Goal: Browse casually

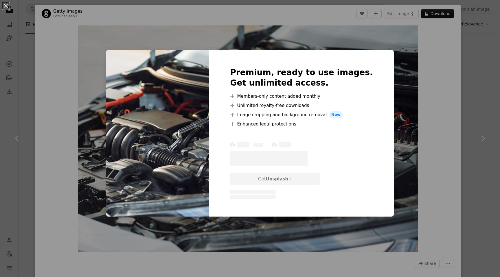
scroll to position [178, 0]
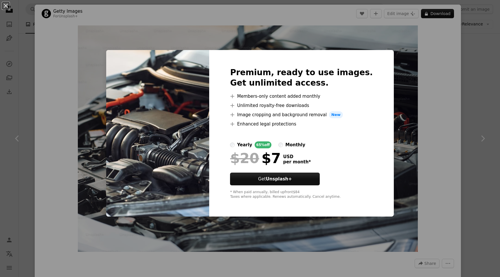
click at [196, 89] on img at bounding box center [157, 133] width 103 height 167
click at [202, 36] on div "An X shape Premium, ready to use images. Get unlimited access. A plus sign Memb…" at bounding box center [250, 138] width 500 height 277
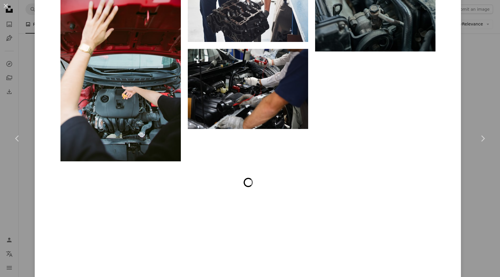
scroll to position [1468, 0]
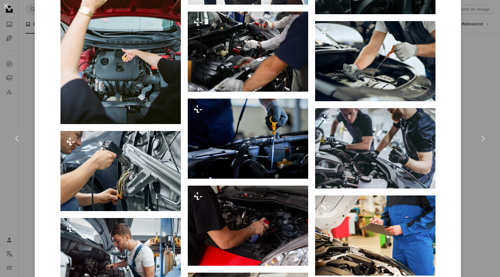
click at [20, 37] on div "An X shape Chevron left Chevron right Getty Images For Unsplash+ A heart A plus…" at bounding box center [250, 138] width 500 height 277
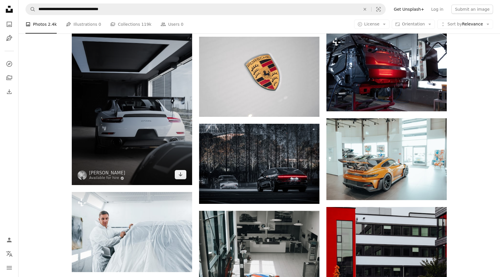
scroll to position [1700, 0]
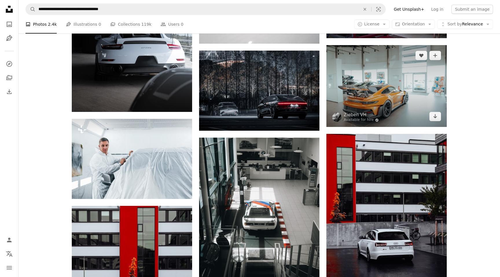
click at [373, 102] on img at bounding box center [386, 86] width 120 height 82
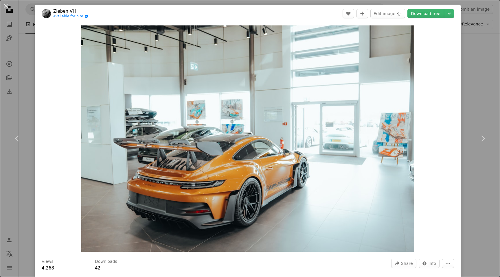
click at [21, 32] on div "An X shape Chevron left Chevron right [PERSON_NAME] Available for hire A checkm…" at bounding box center [250, 138] width 500 height 277
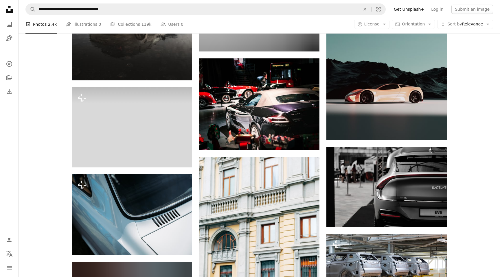
scroll to position [7296, 0]
